Goal: Entertainment & Leisure: Consume media (video, audio)

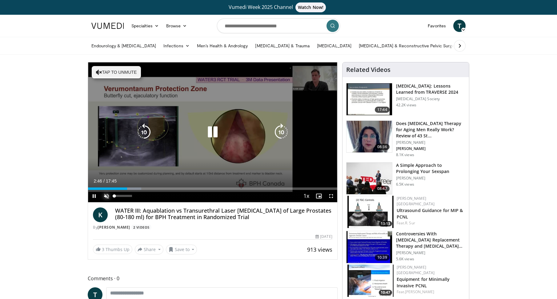
drag, startPoint x: 108, startPoint y: 193, endPoint x: 117, endPoint y: 191, distance: 9.0
click at [108, 193] on span "Video Player" at bounding box center [106, 196] width 12 height 12
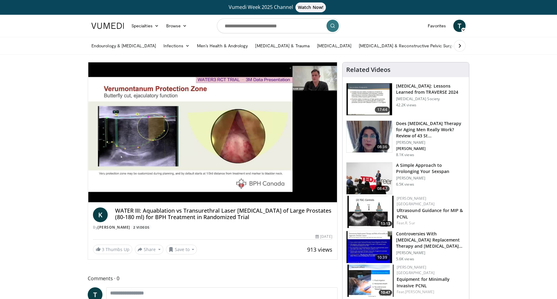
click at [208, 155] on div "10 seconds Tap to unmute" at bounding box center [212, 132] width 249 height 140
